Goal: Information Seeking & Learning: Understand process/instructions

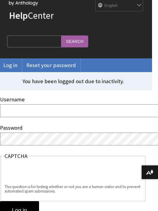
scroll to position [66, 6]
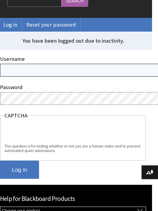
type input "[PERSON_NAME][EMAIL_ADDRESS][PERSON_NAME][DOMAIN_NAME]"
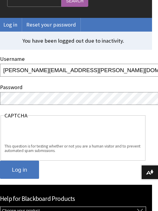
click at [17, 170] on input "Log in" at bounding box center [19, 169] width 39 height 18
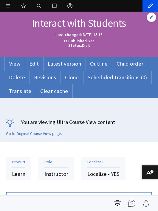
scroll to position [33, 0]
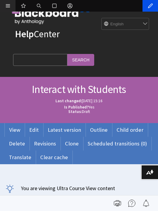
click at [7, 4] on link "Manage" at bounding box center [7, 6] width 15 height 12
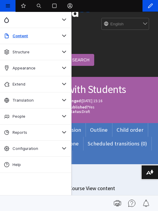
click at [127, 72] on div "Open configuration options Configure block Remove block Edit Translate Translat…" at bounding box center [79, 35] width 158 height 84
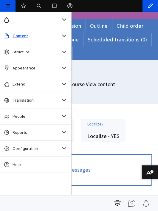
scroll to position [198, 0]
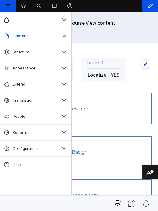
click at [7, 4] on link "Manage" at bounding box center [7, 6] width 15 height 12
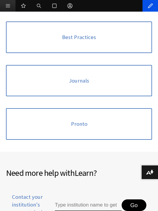
scroll to position [1024, 0]
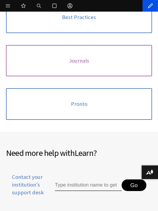
click at [88, 57] on link "Journals" at bounding box center [79, 61] width 146 height 32
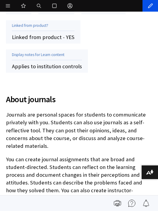
scroll to position [297, 0]
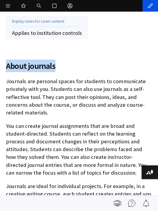
drag, startPoint x: 59, startPoint y: 64, endPoint x: 4, endPoint y: 66, distance: 55.1
copy span "About journals"
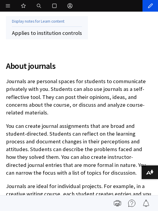
click at [59, 106] on p "Journals are personal spaces for students to communicate privately with you. St…" at bounding box center [79, 96] width 146 height 39
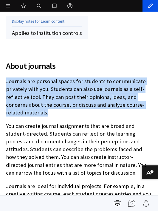
drag, startPoint x: 5, startPoint y: 81, endPoint x: 48, endPoint y: 111, distance: 52.6
copy p "Journals are personal spaces for students to communicate privately with you. St…"
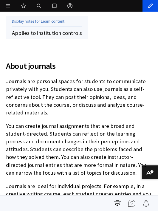
click at [54, 142] on p "You can create journal assignments that are broad and student-directed. Student…" at bounding box center [79, 149] width 146 height 54
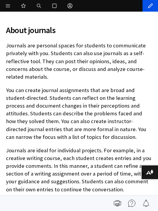
scroll to position [363, 0]
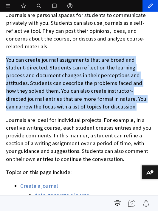
drag, startPoint x: 6, startPoint y: 60, endPoint x: 103, endPoint y: 104, distance: 106.5
click at [103, 104] on p "You can create journal assignments that are broad and student-directed. Student…" at bounding box center [79, 83] width 146 height 54
copy p "You can create journal assignments that are broad and student-directed. Student…"
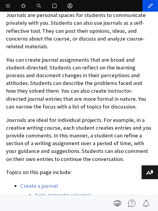
click at [32, 122] on p "Journals are ideal for individual projects. For example, in a creative writing …" at bounding box center [79, 139] width 146 height 47
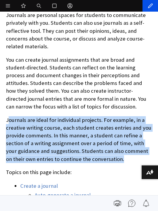
drag, startPoint x: 8, startPoint y: 120, endPoint x: 116, endPoint y: 159, distance: 115.4
click at [116, 159] on p "Journals are ideal for individual projects. For example, in a creative writing …" at bounding box center [79, 139] width 146 height 47
copy p "ournals are ideal for individual projects. For example, in a creative writing c…"
click at [108, 121] on p "Journals are ideal for individual projects. For example, in a creative writing …" at bounding box center [79, 139] width 146 height 47
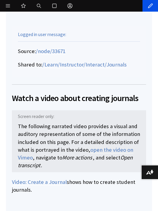
scroll to position [694, 0]
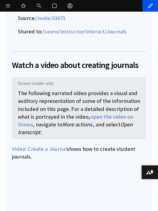
click at [72, 65] on span "Watch a video about creating journals" at bounding box center [79, 65] width 134 height 12
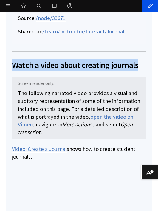
drag, startPoint x: 138, startPoint y: 64, endPoint x: 14, endPoint y: 62, distance: 124.0
click at [13, 62] on span "Watch a video about creating journals" at bounding box center [79, 65] width 134 height 12
copy span "Watch a video about creating journals"
drag, startPoint x: 35, startPoint y: 156, endPoint x: 12, endPoint y: 150, distance: 24.2
click at [12, 150] on p "Video: Create a Journal shows how to create student journals." at bounding box center [79, 152] width 134 height 15
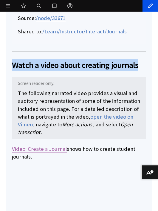
copy p "Video: Create a Journal shows how to create student journals."
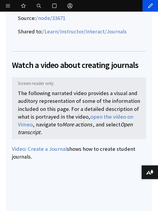
drag, startPoint x: 0, startPoint y: 145, endPoint x: 65, endPoint y: 116, distance: 71.5
click at [65, 116] on p "The following narrated video provides a visual and auditory representation of s…" at bounding box center [79, 108] width 134 height 62
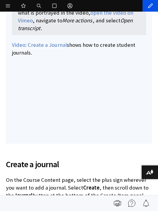
scroll to position [732, 0]
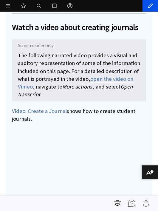
drag, startPoint x: 44, startPoint y: 94, endPoint x: 19, endPoint y: 57, distance: 45.0
click at [19, 57] on p "The following narrated video provides a visual and auditory representation of s…" at bounding box center [79, 70] width 134 height 62
click at [43, 92] on p "The following narrated video provides a visual and auditory representation of s…" at bounding box center [79, 70] width 134 height 62
drag, startPoint x: 44, startPoint y: 93, endPoint x: 18, endPoint y: 56, distance: 45.5
click at [18, 56] on p "The following narrated video provides a visual and auditory representation of s…" at bounding box center [79, 70] width 134 height 62
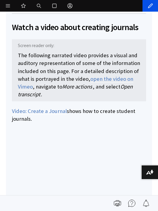
copy p "The following narrated video provides a visual and auditory representation of s…"
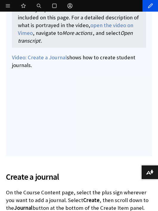
scroll to position [798, 0]
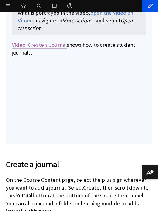
click at [44, 41] on link "Video: Create a Journal" at bounding box center [39, 44] width 55 height 7
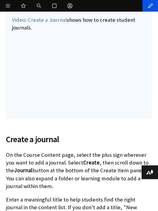
scroll to position [831, 0]
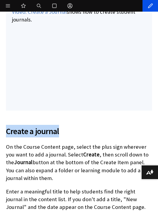
drag, startPoint x: 59, startPoint y: 129, endPoint x: 7, endPoint y: 128, distance: 52.6
click at [7, 128] on span "Create a journal" at bounding box center [79, 131] width 146 height 12
copy span "Create a journal"
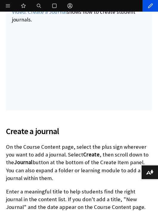
click at [38, 161] on p "On the Course Content page, select the plus sign wherever you want to add a jou…" at bounding box center [79, 162] width 146 height 39
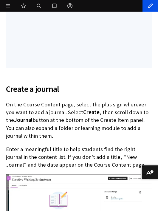
scroll to position [930, 0]
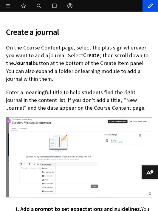
drag, startPoint x: 6, startPoint y: 46, endPoint x: 27, endPoint y: 76, distance: 37.1
click at [27, 76] on p "On the Course Content page, select the plus sign wherever you want to add a jou…" at bounding box center [79, 63] width 146 height 39
copy p "On the Course Content page, select the plus sign wherever you want to add a jou…"
click at [85, 93] on p "Enter a meaningful title to help students find the right journal in the content…" at bounding box center [79, 99] width 146 height 23
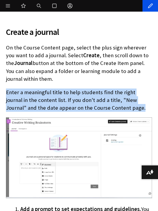
drag, startPoint x: 114, startPoint y: 106, endPoint x: 7, endPoint y: 93, distance: 107.5
click at [7, 93] on p "Enter a meaningful title to help students find the right journal in the content…" at bounding box center [79, 99] width 146 height 23
copy p "Enter a meaningful title to help students find the right journal in the content…"
click at [51, 88] on p "Enter a meaningful title to help students find the right journal in the content…" at bounding box center [79, 99] width 146 height 23
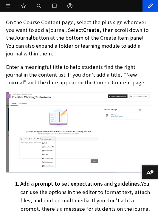
scroll to position [1062, 0]
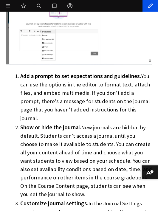
drag, startPoint x: 129, startPoint y: 109, endPoint x: 17, endPoint y: 75, distance: 117.1
click at [20, 75] on li "Add a prompt to set expectations and guidelines. You can use the options in the…" at bounding box center [85, 97] width 131 height 50
click at [49, 123] on li "Show or hide the journal. New journals are hidden by default. Students can't ac…" at bounding box center [85, 160] width 131 height 75
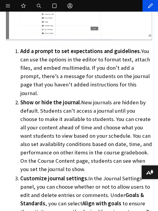
scroll to position [1095, 0]
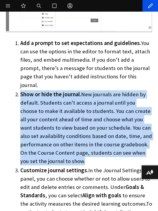
drag, startPoint x: 71, startPoint y: 154, endPoint x: 20, endPoint y: 85, distance: 85.5
click at [20, 90] on li "Show or hide the journal. New journals are hidden by default. Students can't ac…" at bounding box center [85, 127] width 131 height 75
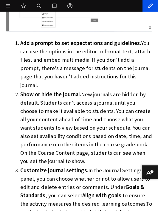
click at [27, 173] on li "Customize journal settings. In the Journal Settings panel, you can choose wheth…" at bounding box center [85, 199] width 131 height 67
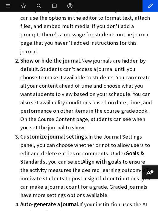
scroll to position [1161, 0]
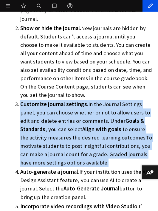
drag, startPoint x: 109, startPoint y: 153, endPoint x: 20, endPoint y: 98, distance: 104.4
click at [20, 100] on li "Customize journal settings. In the Journal Settings panel, you can choose wheth…" at bounding box center [85, 133] width 131 height 67
click at [27, 122] on span "Goals & Standards" at bounding box center [81, 124] width 123 height 15
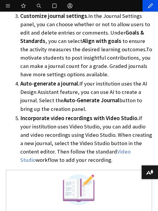
scroll to position [1260, 0]
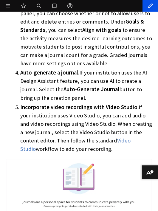
drag, startPoint x: 88, startPoint y: 88, endPoint x: 19, endPoint y: 66, distance: 72.4
click at [20, 68] on li "Auto-generate a journal. If your institution uses the AI Design Assistant featu…" at bounding box center [85, 84] width 131 height 33
drag, startPoint x: 94, startPoint y: 136, endPoint x: 13, endPoint y: 101, distance: 87.8
click at [13, 101] on ol "Add a prompt to set expectations and guidelines. You can use the options in the…" at bounding box center [79, 13] width 146 height 279
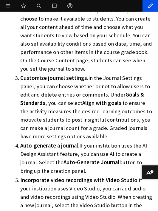
scroll to position [1194, 0]
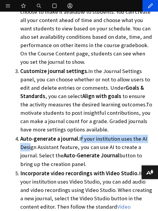
drag, startPoint x: 79, startPoint y: 130, endPoint x: 28, endPoint y: 136, distance: 50.7
click at [28, 136] on li "Auto-generate a journal. If your institution uses the AI Design Assistant featu…" at bounding box center [85, 150] width 131 height 33
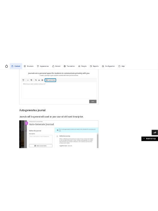
scroll to position [1294, 0]
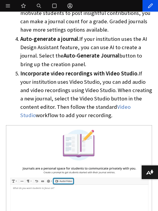
click at [39, 84] on li "Incorporate video recordings with Video Studio. If your institution uses Video …" at bounding box center [85, 94] width 131 height 50
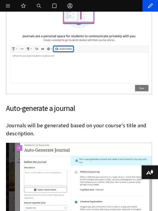
scroll to position [1459, 0]
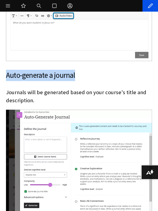
drag, startPoint x: 75, startPoint y: 65, endPoint x: 7, endPoint y: 69, distance: 67.9
click at [7, 70] on h3 "Auto-generate a journal" at bounding box center [79, 75] width 146 height 11
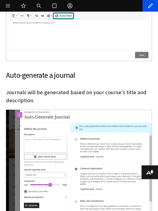
click at [46, 88] on p "Journals will be generated based on your course's title and description." at bounding box center [79, 95] width 146 height 15
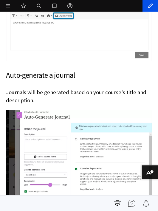
click at [35, 88] on p "Journals will be generated based on your course's title and description." at bounding box center [79, 95] width 146 height 15
click at [76, 140] on img at bounding box center [79, 166] width 146 height 115
click at [70, 70] on h3 "Auto-generate a journal" at bounding box center [79, 75] width 146 height 11
drag, startPoint x: 75, startPoint y: 66, endPoint x: 48, endPoint y: 67, distance: 26.8
click at [48, 70] on h3 "Auto-generate a journal" at bounding box center [79, 75] width 146 height 11
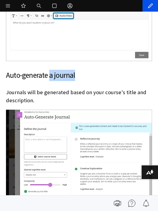
click at [70, 70] on h3 "Auto-generate a journal" at bounding box center [79, 75] width 146 height 11
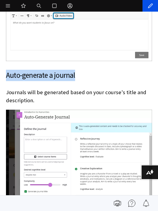
drag, startPoint x: 75, startPoint y: 64, endPoint x: 7, endPoint y: 68, distance: 67.9
click at [7, 70] on h3 "Auto-generate a journal" at bounding box center [79, 75] width 146 height 11
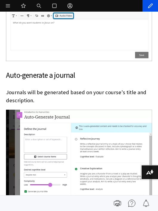
click at [51, 89] on p "Journals will be generated based on your course's title and description." at bounding box center [79, 95] width 146 height 15
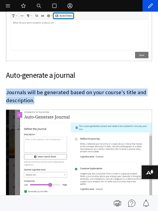
drag, startPoint x: 40, startPoint y: 91, endPoint x: 6, endPoint y: 85, distance: 34.7
click at [6, 88] on p "Journals will be generated based on your course's title and description." at bounding box center [79, 95] width 146 height 15
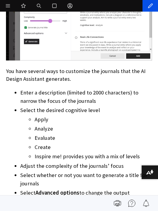
scroll to position [1591, 0]
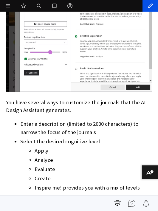
click at [71, 102] on p "You have several ways to customize the journals that the AI Design Assistant ge…" at bounding box center [79, 105] width 146 height 15
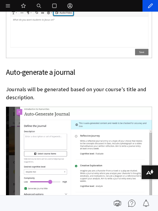
scroll to position [1459, 0]
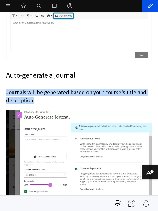
drag, startPoint x: 37, startPoint y: 90, endPoint x: 7, endPoint y: 79, distance: 31.9
click at [7, 88] on p "Journals will be generated based on your course's title and description." at bounding box center [79, 95] width 146 height 15
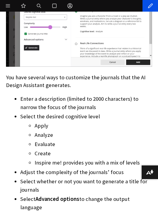
scroll to position [1624, 0]
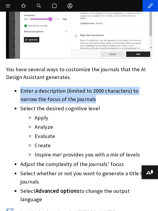
drag, startPoint x: 96, startPoint y: 89, endPoint x: 19, endPoint y: 74, distance: 77.8
click at [19, 74] on div "Auto-generate a journal Journals will be generated based on your course's title…" at bounding box center [79, 198] width 146 height 589
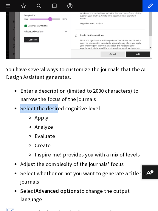
drag, startPoint x: 96, startPoint y: 99, endPoint x: 56, endPoint y: 100, distance: 39.9
click at [56, 104] on li "Select the desired cognitive level Apply Analyze Evaluate Create Inspire me! pr…" at bounding box center [85, 131] width 131 height 54
click at [91, 104] on li "Select the desired cognitive level Apply Analyze Evaluate Create Inspire me! pr…" at bounding box center [85, 131] width 131 height 54
drag, startPoint x: 99, startPoint y: 97, endPoint x: 95, endPoint y: 98, distance: 4.0
click at [95, 104] on li "Select the desired cognitive level Apply Analyze Evaluate Create Inspire me! pr…" at bounding box center [85, 131] width 131 height 54
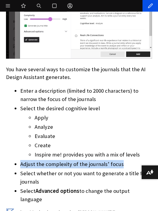
drag, startPoint x: 126, startPoint y: 154, endPoint x: 21, endPoint y: 156, distance: 105.0
click at [21, 160] on li "Adjust the complexity of the journals’ focus" at bounding box center [85, 164] width 131 height 8
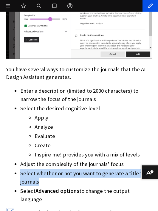
drag, startPoint x: 42, startPoint y: 170, endPoint x: 21, endPoint y: 164, distance: 21.9
click at [21, 169] on li "Select whether or not you want to generate a title for journals" at bounding box center [85, 177] width 131 height 17
drag, startPoint x: 20, startPoint y: 181, endPoint x: 149, endPoint y: 183, distance: 128.8
click at [149, 186] on li "Select Advanced options to change the output language" at bounding box center [85, 194] width 131 height 17
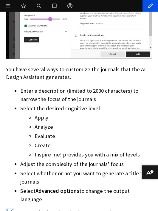
click at [78, 132] on li "Evaluate" at bounding box center [92, 136] width 117 height 8
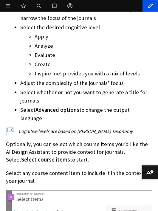
scroll to position [1724, 0]
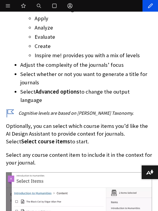
click at [55, 151] on p "Select any course content item to include it in the context for your journal." at bounding box center [79, 158] width 146 height 15
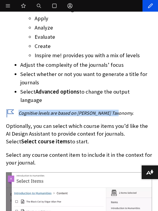
drag, startPoint x: 123, startPoint y: 95, endPoint x: 18, endPoint y: 95, distance: 104.7
click at [18, 109] on p "Cognitive levels are based on Bloom’s Taxonomy." at bounding box center [79, 112] width 146 height 7
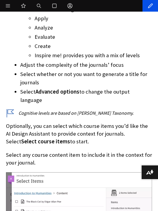
click at [65, 122] on p "Optionally, you can select which course items you’d like the AI Design Assistan…" at bounding box center [79, 133] width 146 height 23
drag, startPoint x: 6, startPoint y: 107, endPoint x: 59, endPoint y: 122, distance: 54.6
click at [59, 122] on p "Optionally, you can select which course items you’d like the AI Design Assistan…" at bounding box center [79, 133] width 146 height 23
click at [70, 127] on p "Optionally, you can select which course items you’d like the AI Design Assistan…" at bounding box center [79, 133] width 146 height 23
drag, startPoint x: 63, startPoint y: 123, endPoint x: 7, endPoint y: 111, distance: 56.9
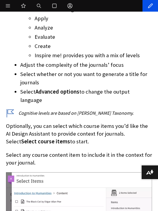
click at [7, 122] on p "Optionally, you can select which course items you’d like the AI Design Assistan…" at bounding box center [79, 133] width 146 height 23
click at [34, 151] on p "Select any course content item to include it in the context for your journal." at bounding box center [79, 158] width 146 height 15
drag, startPoint x: 39, startPoint y: 144, endPoint x: 2, endPoint y: 139, distance: 37.5
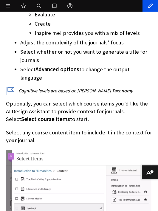
scroll to position [1757, 0]
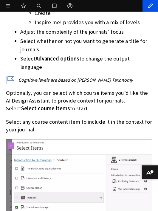
click at [66, 118] on p "Select any course content item to include it in the context for your journal." at bounding box center [79, 125] width 146 height 15
click at [49, 118] on p "Select any course content item to include it in the context for your journal." at bounding box center [79, 125] width 146 height 15
click at [35, 139] on img at bounding box center [79, 204] width 146 height 131
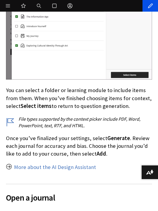
scroll to position [1955, 0]
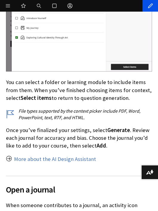
drag, startPoint x: 128, startPoint y: 80, endPoint x: 6, endPoint y: 67, distance: 122.7
click at [6, 78] on p "You can select a folder or learning module to include items from them. When you…" at bounding box center [79, 89] width 146 height 23
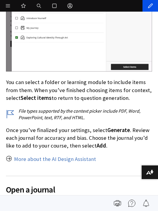
scroll to position [1922, 0]
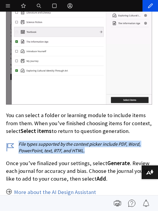
drag, startPoint x: 86, startPoint y: 133, endPoint x: 19, endPoint y: 126, distance: 67.2
click at [19, 140] on p "File types supported by the context picker include PDF, Word, PowerPoint, text,…" at bounding box center [79, 146] width 146 height 13
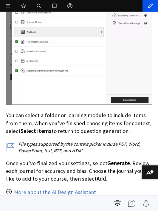
click at [66, 159] on p "Once you’ve finalized your settings, select Generate . Review each journal for …" at bounding box center [79, 170] width 146 height 23
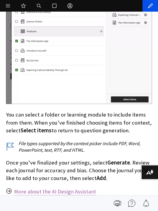
scroll to position [1955, 0]
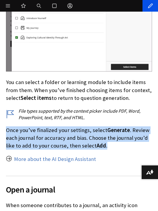
drag, startPoint x: 106, startPoint y: 128, endPoint x: 7, endPoint y: 113, distance: 100.8
click at [7, 126] on p "Once you’ve finalized your settings, select Generate . Review each journal for …" at bounding box center [79, 137] width 146 height 23
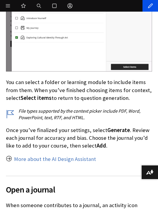
click at [55, 155] on link "More about the AI Design Assistant" at bounding box center [55, 158] width 82 height 7
drag, startPoint x: 57, startPoint y: 170, endPoint x: 49, endPoint y: 170, distance: 7.7
click at [49, 183] on span "Open a journal" at bounding box center [79, 189] width 146 height 12
click at [37, 126] on p "Once you’ve finalized your settings, select Generate . Review each journal for …" at bounding box center [79, 137] width 146 height 23
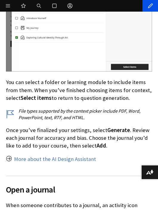
click at [54, 127] on p "Once you’ve finalized your settings, select Generate . Review each journal for …" at bounding box center [79, 137] width 146 height 23
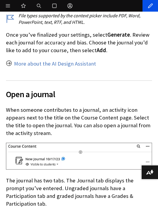
scroll to position [2054, 0]
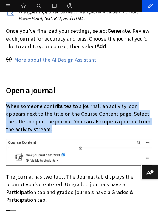
drag, startPoint x: 54, startPoint y: 111, endPoint x: 7, endPoint y: 88, distance: 52.5
click at [7, 102] on p "When someone contributes to a journal, an activity icon appears next to the tit…" at bounding box center [79, 117] width 146 height 31
click at [49, 102] on p "When someone contributes to a journal, an activity icon appears next to the tit…" at bounding box center [79, 117] width 146 height 31
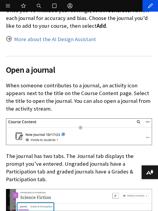
scroll to position [2087, 0]
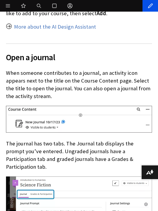
click at [32, 139] on p "The journal has two tabs. The Journal tab displays the prompt you’ve entered. U…" at bounding box center [79, 154] width 146 height 31
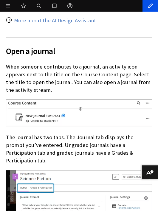
scroll to position [2120, 0]
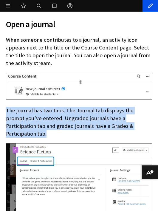
drag, startPoint x: 136, startPoint y: 108, endPoint x: 7, endPoint y: 91, distance: 130.4
click at [7, 106] on p "The journal has two tabs. The Journal tab displays the prompt you’ve entered. U…" at bounding box center [79, 121] width 146 height 31
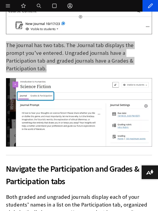
scroll to position [2186, 0]
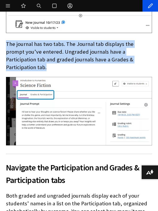
click at [56, 84] on img at bounding box center [79, 111] width 146 height 68
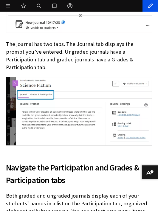
click at [49, 161] on span "Navigate the Participation and Grades & Participation tabs" at bounding box center [79, 173] width 146 height 25
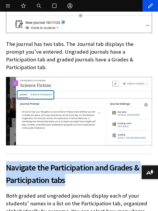
drag, startPoint x: 74, startPoint y: 155, endPoint x: 6, endPoint y: 143, distance: 68.8
click at [6, 161] on span "Navigate the Participation and Grades & Participation tabs" at bounding box center [79, 173] width 146 height 25
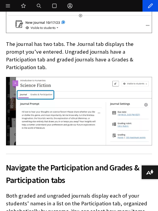
click at [44, 192] on p "Both graded and ungraded journals display each of your students’ names in a lis…" at bounding box center [79, 207] width 146 height 31
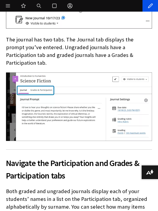
scroll to position [2252, 0]
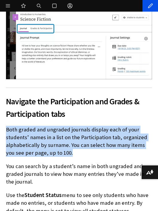
drag, startPoint x: 65, startPoint y: 128, endPoint x: 7, endPoint y: 103, distance: 62.9
click at [7, 126] on p "Both graded and ungraded journals display each of your students’ names in a lis…" at bounding box center [79, 141] width 146 height 31
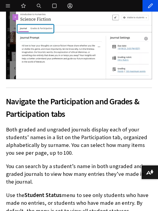
click at [23, 162] on p "You can search by a student’s name in both ungraded and graded journals to view…" at bounding box center [79, 173] width 146 height 23
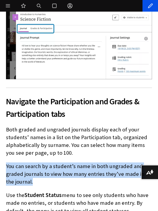
drag, startPoint x: 26, startPoint y: 155, endPoint x: 6, endPoint y: 140, distance: 24.4
click at [6, 162] on p "You can search by a student’s name in both ungraded and graded journals to view…" at bounding box center [79, 173] width 146 height 23
click at [96, 162] on p "You can search by a student’s name in both ungraded and graded journals to view…" at bounding box center [79, 173] width 146 height 23
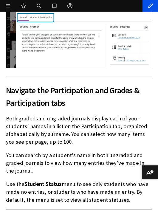
scroll to position [2318, 0]
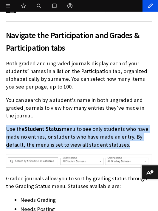
drag, startPoint x: 127, startPoint y: 118, endPoint x: 2, endPoint y: 106, distance: 125.5
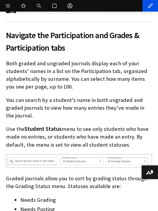
click at [40, 174] on p "Graded journals allow you to sort by grading status through the Grading Status …" at bounding box center [79, 181] width 146 height 15
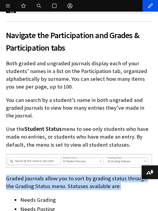
drag, startPoint x: 119, startPoint y: 161, endPoint x: 7, endPoint y: 152, distance: 113.1
click at [7, 174] on p "Graded journals allow you to sort by grading status through the Grading Status …" at bounding box center [79, 181] width 146 height 15
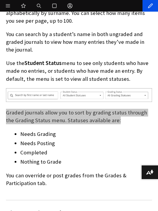
scroll to position [2384, 0]
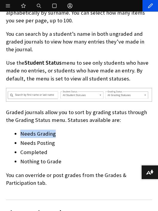
drag, startPoint x: 54, startPoint y: 108, endPoint x: 20, endPoint y: 110, distance: 34.2
click at [20, 129] on li "Needs Grading" at bounding box center [85, 133] width 131 height 8
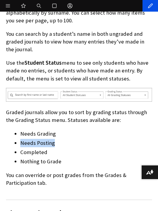
drag, startPoint x: 52, startPoint y: 117, endPoint x: 17, endPoint y: 118, distance: 35.4
click at [20, 139] on li "Needs Posting" at bounding box center [85, 143] width 131 height 8
click at [47, 148] on li "Completed" at bounding box center [85, 152] width 131 height 8
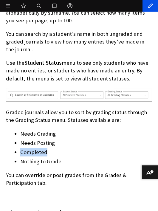
drag, startPoint x: 47, startPoint y: 126, endPoint x: 18, endPoint y: 126, distance: 28.9
click at [18, 129] on ul "Needs Grading Needs Posting Completed Nothing to Grade" at bounding box center [79, 147] width 146 height 36
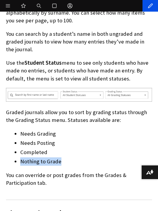
drag, startPoint x: 62, startPoint y: 136, endPoint x: 21, endPoint y: 136, distance: 41.3
click at [21, 157] on li "Nothing to Grade" at bounding box center [85, 161] width 131 height 8
click at [45, 171] on p "You can override or post grades from the Grades & Participation tab." at bounding box center [79, 178] width 146 height 15
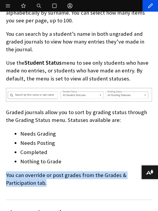
drag, startPoint x: 51, startPoint y: 157, endPoint x: 5, endPoint y: 151, distance: 46.5
drag, startPoint x: 81, startPoint y: 147, endPoint x: 79, endPoint y: 149, distance: 3.6
click at [81, 171] on p "You can override or post grades from the Grades & Participation tab." at bounding box center [79, 178] width 146 height 15
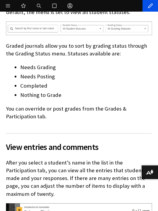
scroll to position [2484, 0]
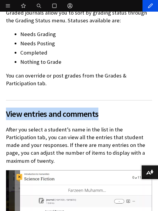
drag, startPoint x: 100, startPoint y: 87, endPoint x: 5, endPoint y: 89, distance: 94.9
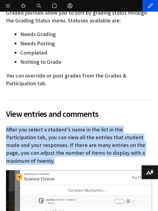
drag, startPoint x: 30, startPoint y: 135, endPoint x: 7, endPoint y: 102, distance: 40.7
click at [7, 126] on p "After you select a student’s name in the list in the Participation tab, you can…" at bounding box center [79, 145] width 146 height 39
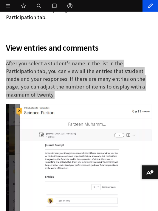
scroll to position [2583, 0]
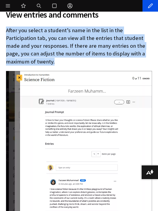
click at [61, 112] on img at bounding box center [79, 144] width 146 height 147
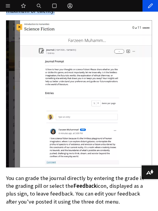
scroll to position [2682, 0]
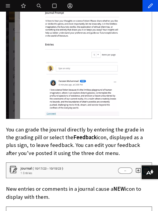
drag, startPoint x: 91, startPoint y: 126, endPoint x: 4, endPoint y: 103, distance: 89.5
click at [78, 126] on p "You can grade the journal directly by entering the grade in the grading pill or…" at bounding box center [79, 141] width 146 height 31
drag, startPoint x: 90, startPoint y: 126, endPoint x: 6, endPoint y: 103, distance: 87.6
click at [6, 126] on p "You can grade the journal directly by entering the grade in the grading pill or…" at bounding box center [79, 141] width 146 height 31
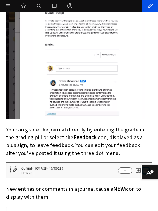
click at [73, 126] on p "You can grade the journal directly by entering the grade in the grading pill or…" at bounding box center [79, 141] width 146 height 31
click at [37, 127] on p "You can grade the journal directly by entering the grade in the grading pill or…" at bounding box center [79, 141] width 146 height 31
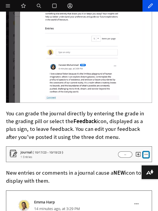
scroll to position [2748, 0]
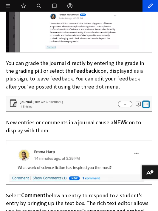
drag, startPoint x: 51, startPoint y: 103, endPoint x: 6, endPoint y: 97, distance: 44.8
click at [6, 118] on p "New entries or comments in a journal cause a NEW icon to display with them." at bounding box center [79, 125] width 146 height 15
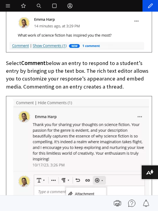
scroll to position [2847, 0]
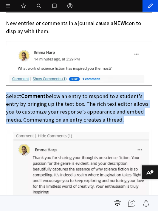
drag, startPoint x: 125, startPoint y: 94, endPoint x: 2, endPoint y: 70, distance: 125.0
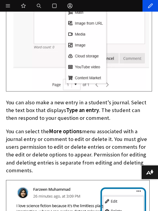
scroll to position [3079, 0]
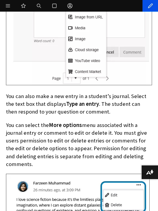
click at [55, 121] on p "You can select the More options menu associated with a journal entry or comment…" at bounding box center [79, 144] width 146 height 47
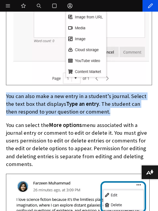
drag, startPoint x: 106, startPoint y: 85, endPoint x: 6, endPoint y: 72, distance: 101.1
click at [6, 92] on p "You can also make a new entry in a student’s journal. Select the text box that …" at bounding box center [79, 103] width 146 height 23
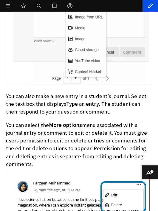
click at [44, 122] on p "You can select the More options menu associated with a journal entry or comment…" at bounding box center [79, 144] width 146 height 47
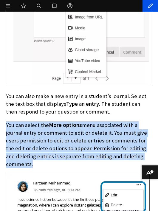
drag, startPoint x: 34, startPoint y: 139, endPoint x: 6, endPoint y: 100, distance: 48.6
click at [6, 121] on p "You can select the More options menu associated with a journal entry or comment…" at bounding box center [79, 144] width 146 height 47
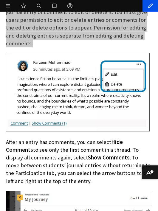
scroll to position [3211, 0]
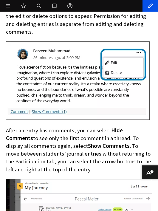
click at [56, 142] on p "After an entry has comments, you can select Hide Comments to see only the first…" at bounding box center [79, 149] width 146 height 47
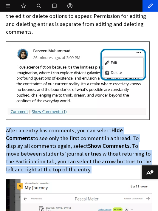
drag, startPoint x: 46, startPoint y: 142, endPoint x: 6, endPoint y: 104, distance: 55.1
click at [6, 126] on p "After an entry has comments, you can select Hide Comments to see only the first…" at bounding box center [79, 149] width 146 height 47
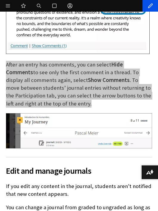
scroll to position [3277, 0]
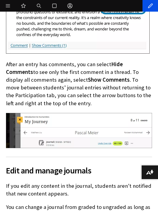
click at [51, 164] on span "Edit and manage journals" at bounding box center [79, 170] width 146 height 12
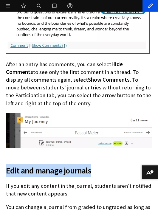
drag, startPoint x: 99, startPoint y: 142, endPoint x: 7, endPoint y: 137, distance: 92.3
click at [7, 164] on span "Edit and manage journals" at bounding box center [79, 170] width 146 height 12
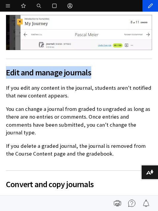
scroll to position [3310, 0]
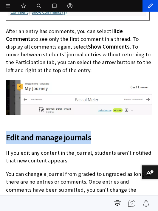
click at [88, 131] on span "Edit and manage journals" at bounding box center [79, 137] width 146 height 12
drag, startPoint x: 93, startPoint y: 110, endPoint x: 5, endPoint y: 114, distance: 87.8
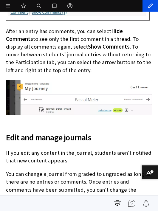
click at [63, 149] on p "If you edit any content in the journal, students aren't notified that new conte…" at bounding box center [79, 156] width 146 height 15
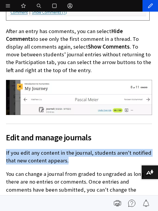
drag, startPoint x: 67, startPoint y: 136, endPoint x: 5, endPoint y: 125, distance: 63.1
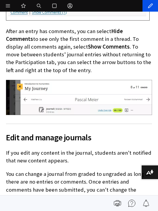
drag, startPoint x: 77, startPoint y: 144, endPoint x: 80, endPoint y: 148, distance: 5.0
click at [77, 170] on p "You can change a journal from graded to ungraded as long as there are no entrie…" at bounding box center [79, 185] width 146 height 31
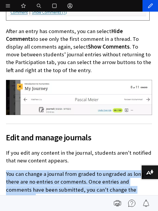
drag, startPoint x: 136, startPoint y: 163, endPoint x: 7, endPoint y: 147, distance: 130.0
click at [7, 170] on p "You can change a journal from graded to ungraded as long as there are no entrie…" at bounding box center [79, 185] width 146 height 31
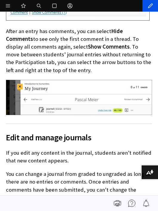
drag, startPoint x: 103, startPoint y: 184, endPoint x: 5, endPoint y: 178, distance: 98.0
click at [32, 170] on p "You can change a journal from graded to ungraded as long as there are no entrie…" at bounding box center [79, 185] width 146 height 31
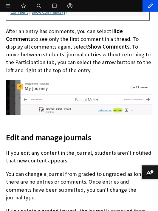
scroll to position [3409, 0]
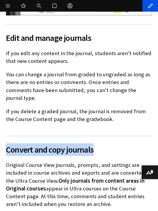
drag, startPoint x: 94, startPoint y: 115, endPoint x: 7, endPoint y: 117, distance: 87.2
click at [7, 143] on span "Convert and copy journals" at bounding box center [79, 149] width 146 height 12
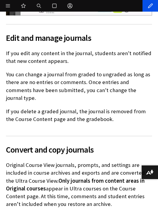
click at [38, 161] on p "Original Course View journals, prompts, and settings are included in course arc…" at bounding box center [79, 184] width 146 height 47
drag, startPoint x: 109, startPoint y: 167, endPoint x: 4, endPoint y: 129, distance: 112.3
click at [36, 161] on p "Original Course View journals, prompts, and settings are included in course arc…" at bounding box center [79, 184] width 146 height 47
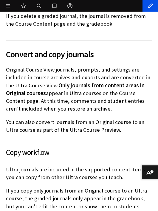
scroll to position [3508, 0]
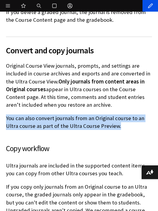
drag, startPoint x: 117, startPoint y: 92, endPoint x: 7, endPoint y: 84, distance: 111.0
click at [7, 114] on p "You can also convert journals from an Original course to an Ultra course as par…" at bounding box center [79, 121] width 146 height 15
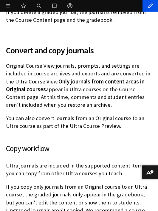
click at [34, 161] on p "Ultra journals are included in the supported content items you can copy from ot…" at bounding box center [79, 168] width 146 height 15
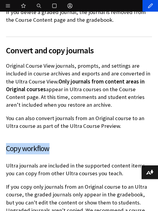
drag, startPoint x: 51, startPoint y: 115, endPoint x: 7, endPoint y: 116, distance: 44.0
click at [7, 143] on h3 "Copy workflow" at bounding box center [79, 148] width 146 height 11
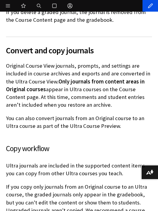
click at [45, 183] on p "If you copy only journals from an Original course to an Ultra course, the grade…" at bounding box center [79, 206] width 146 height 47
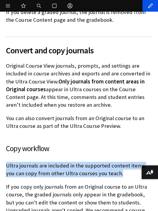
drag, startPoint x: 110, startPoint y: 139, endPoint x: 5, endPoint y: 132, distance: 105.0
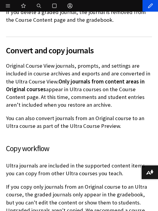
click at [43, 183] on p "If you copy only journals from an Original course to an Ultra course, the grade…" at bounding box center [79, 206] width 146 height 47
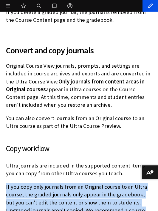
drag, startPoint x: 60, startPoint y: 190, endPoint x: 5, endPoint y: 153, distance: 66.4
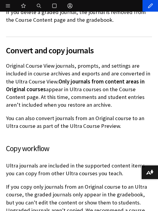
click at [91, 114] on p "You can also convert journals from an Original course to an Ultra course as par…" at bounding box center [79, 121] width 146 height 15
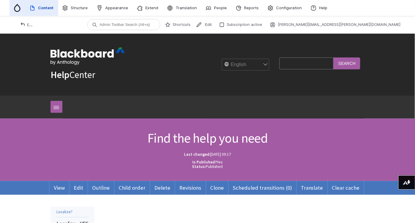
click at [305, 67] on input "Search Query" at bounding box center [307, 63] width 54 height 12
type input "video studio"
click at [350, 62] on input "Search" at bounding box center [347, 63] width 27 height 12
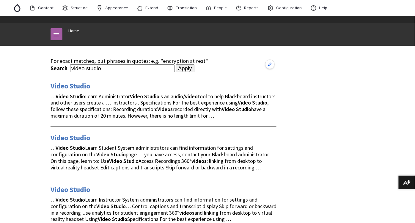
scroll to position [99, 0]
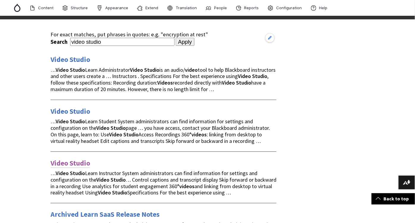
click at [75, 163] on link "Video Studio" at bounding box center [71, 163] width 40 height 10
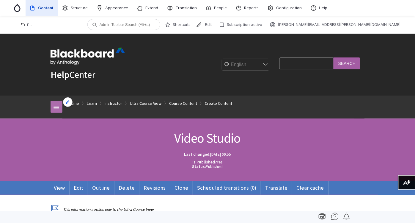
click at [52, 107] on link at bounding box center [57, 107] width 12 height 12
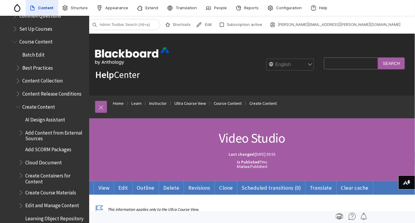
scroll to position [856, 0]
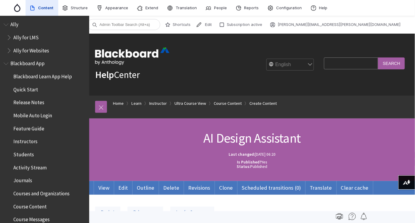
scroll to position [906, 0]
